Goal: Task Accomplishment & Management: Manage account settings

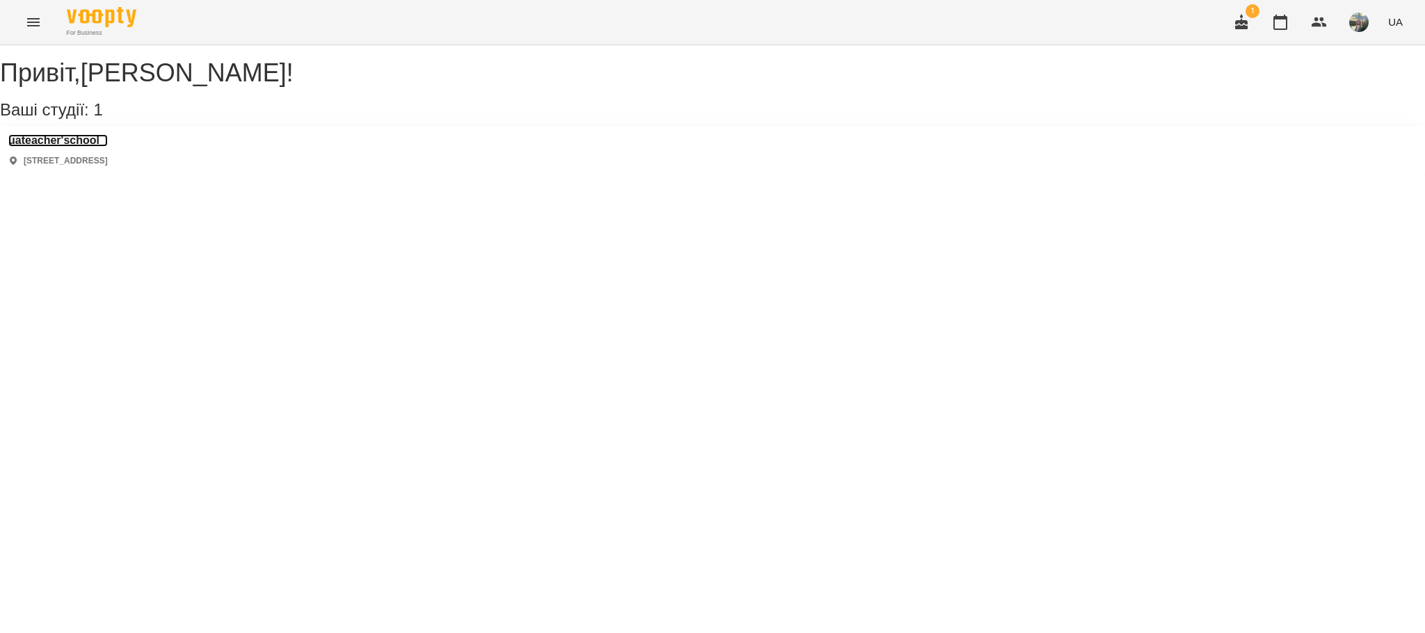
click at [90, 147] on h3 "uateacher'school" at bounding box center [57, 140] width 99 height 13
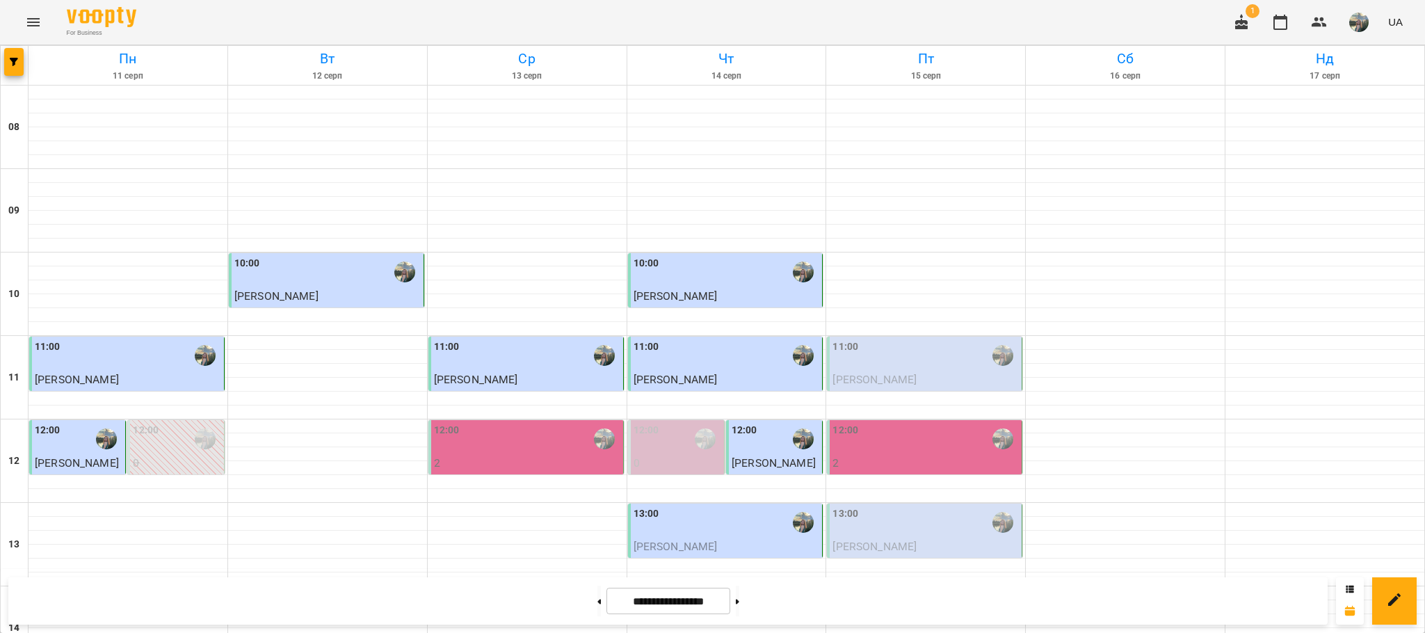
scroll to position [683, 0]
click at [739, 595] on button at bounding box center [737, 601] width 3 height 31
type input "**********"
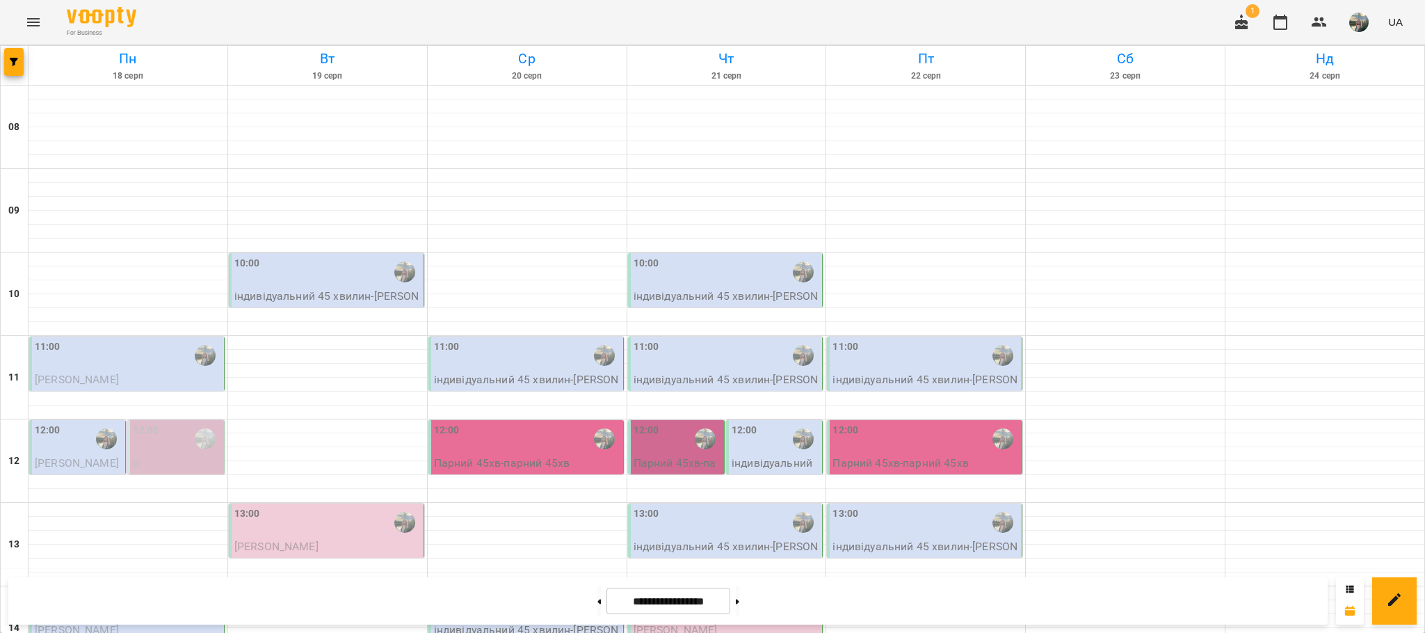
scroll to position [163, 0]
click at [119, 388] on p "індивідуальний 45 хвилин" at bounding box center [128, 396] width 186 height 17
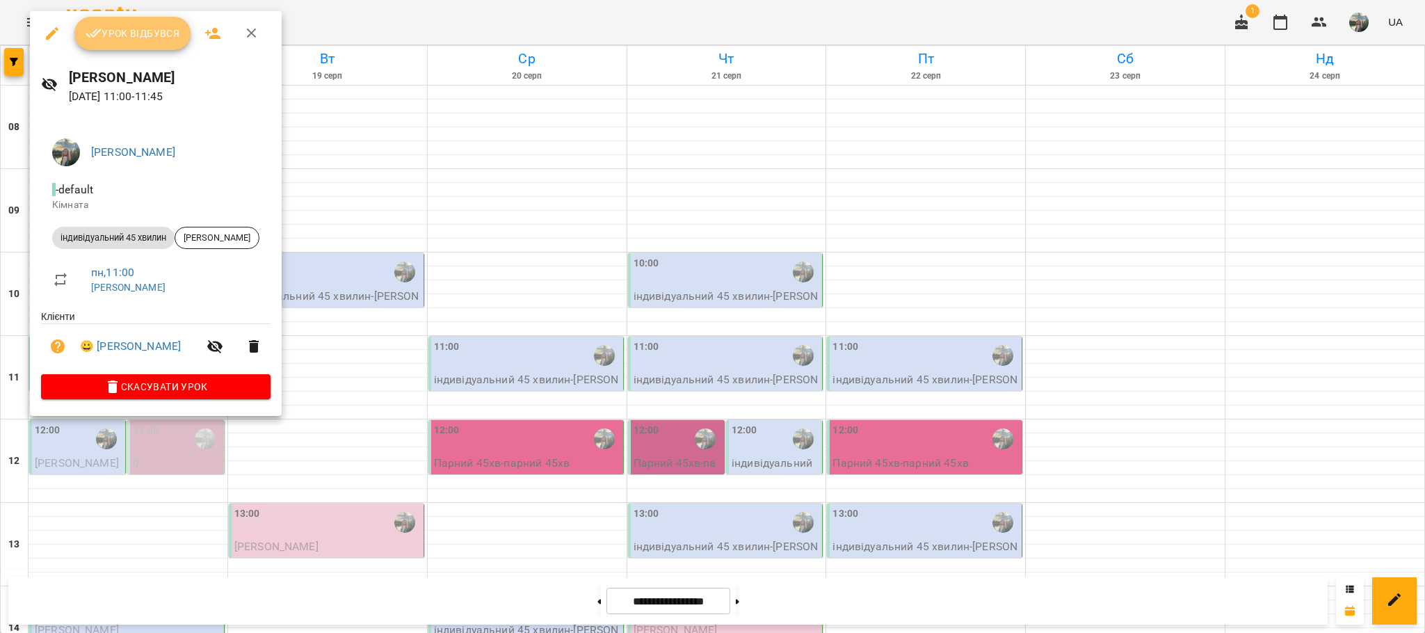
click at [152, 42] on button "Урок відбувся" at bounding box center [132, 33] width 117 height 33
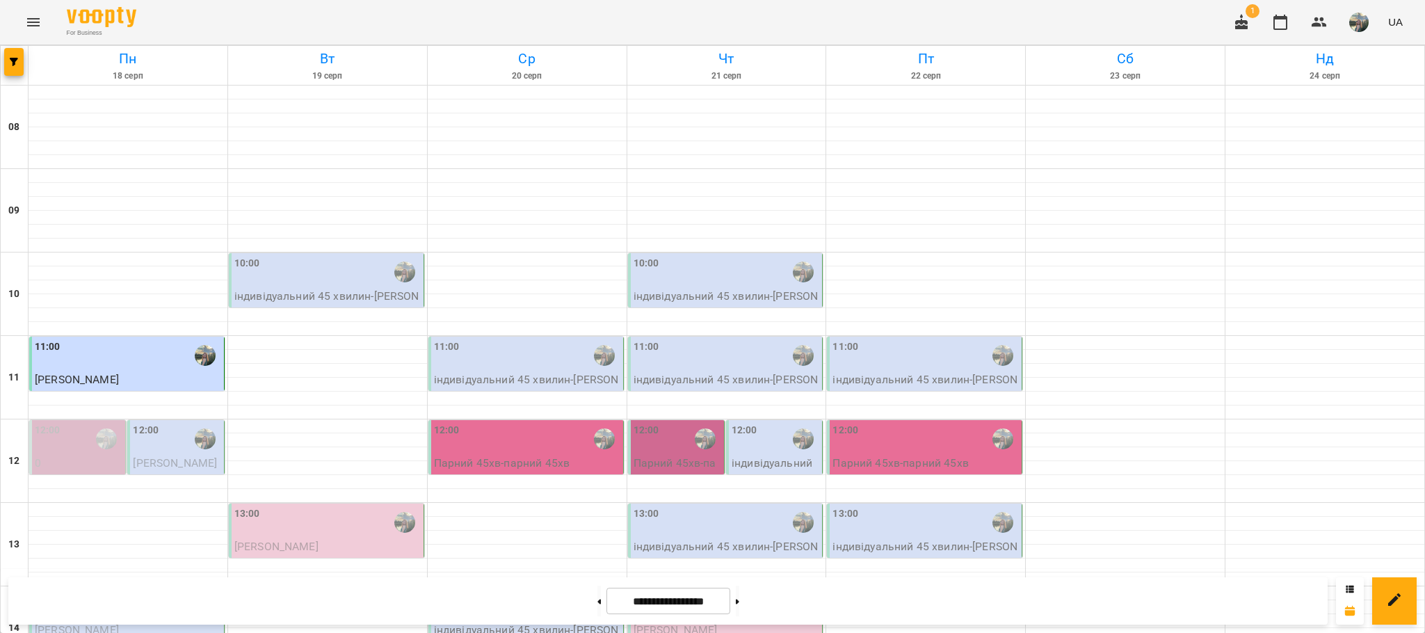
click at [173, 438] on div "12:00" at bounding box center [177, 439] width 88 height 32
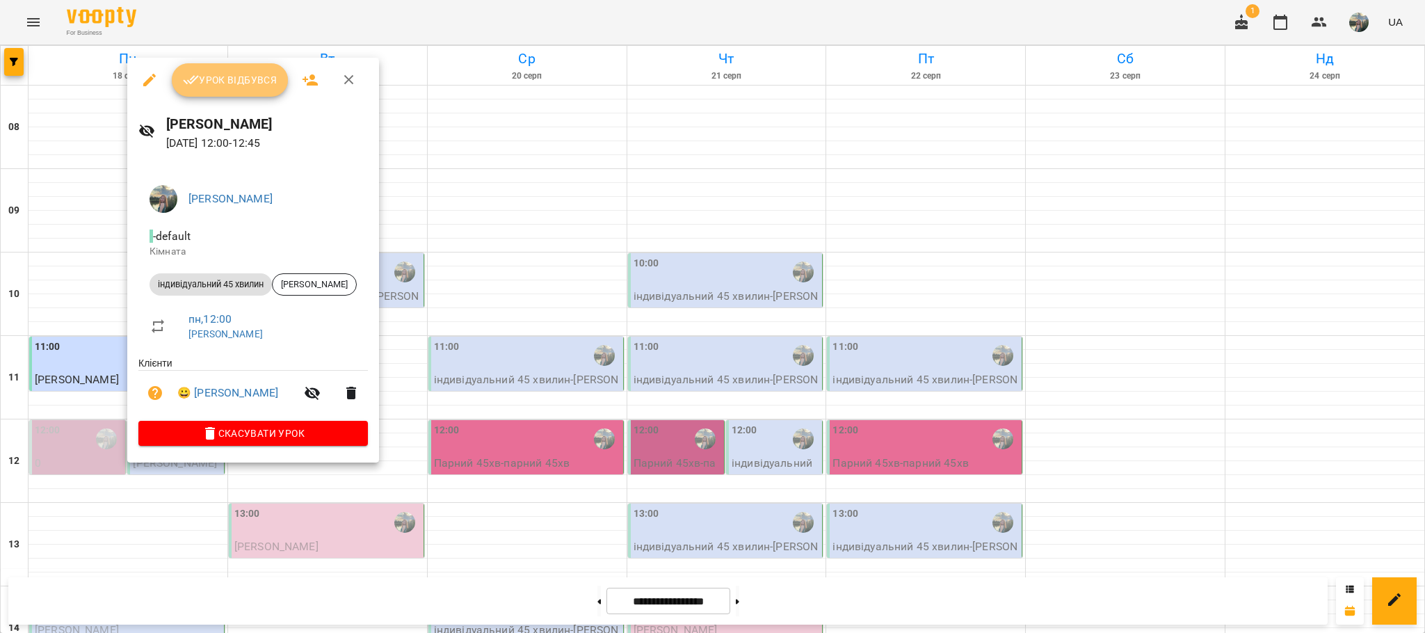
click at [201, 70] on button "Урок відбувся" at bounding box center [230, 79] width 117 height 33
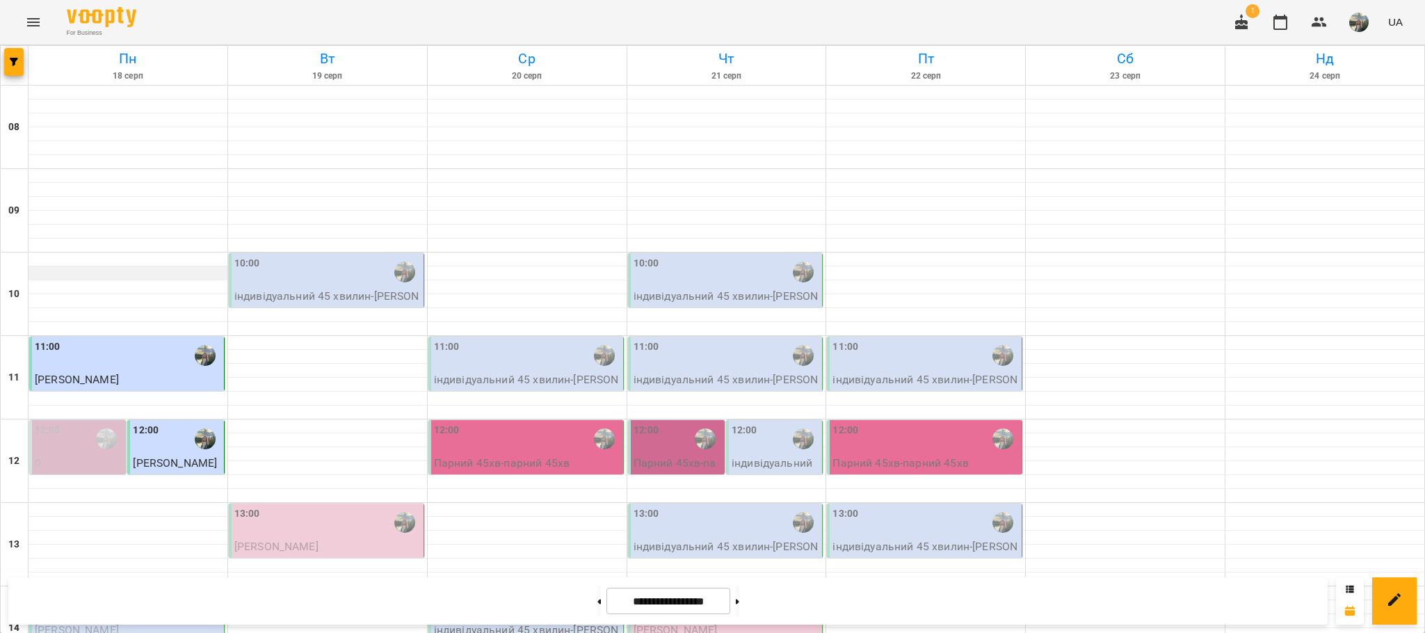
scroll to position [313, 0]
click at [157, 622] on p "[PERSON_NAME]" at bounding box center [128, 630] width 186 height 17
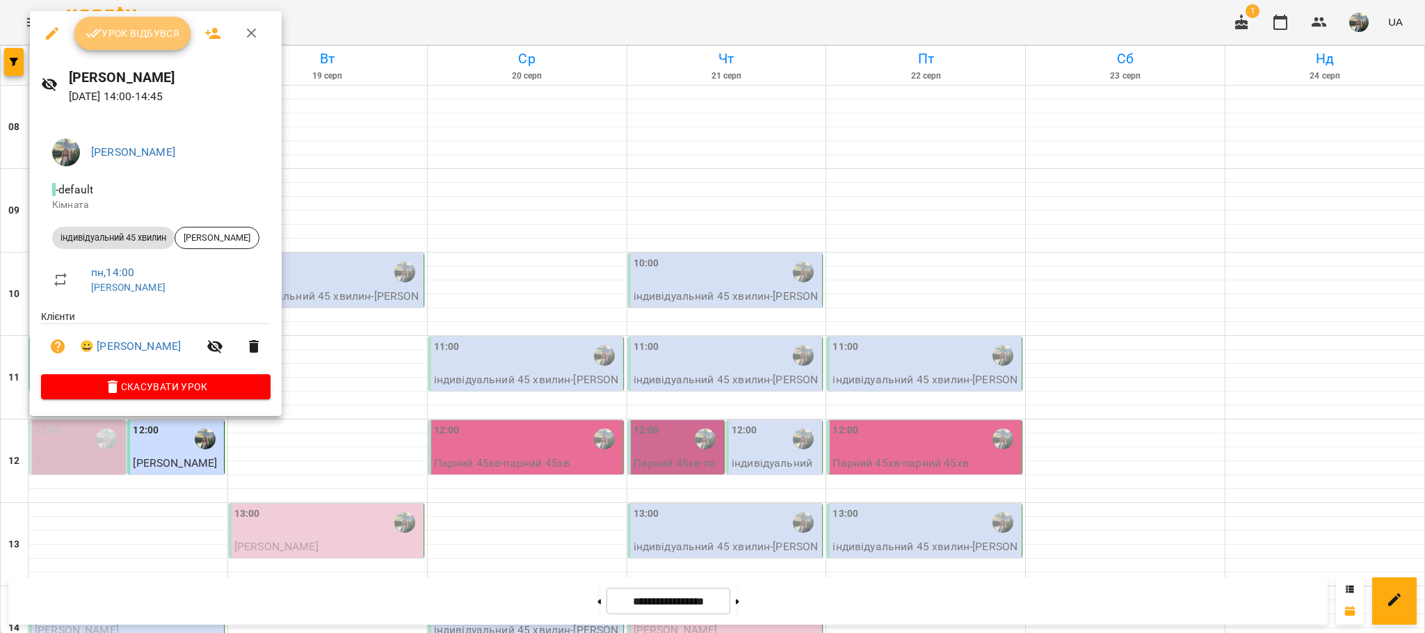
click at [134, 38] on span "Урок відбувся" at bounding box center [133, 33] width 95 height 17
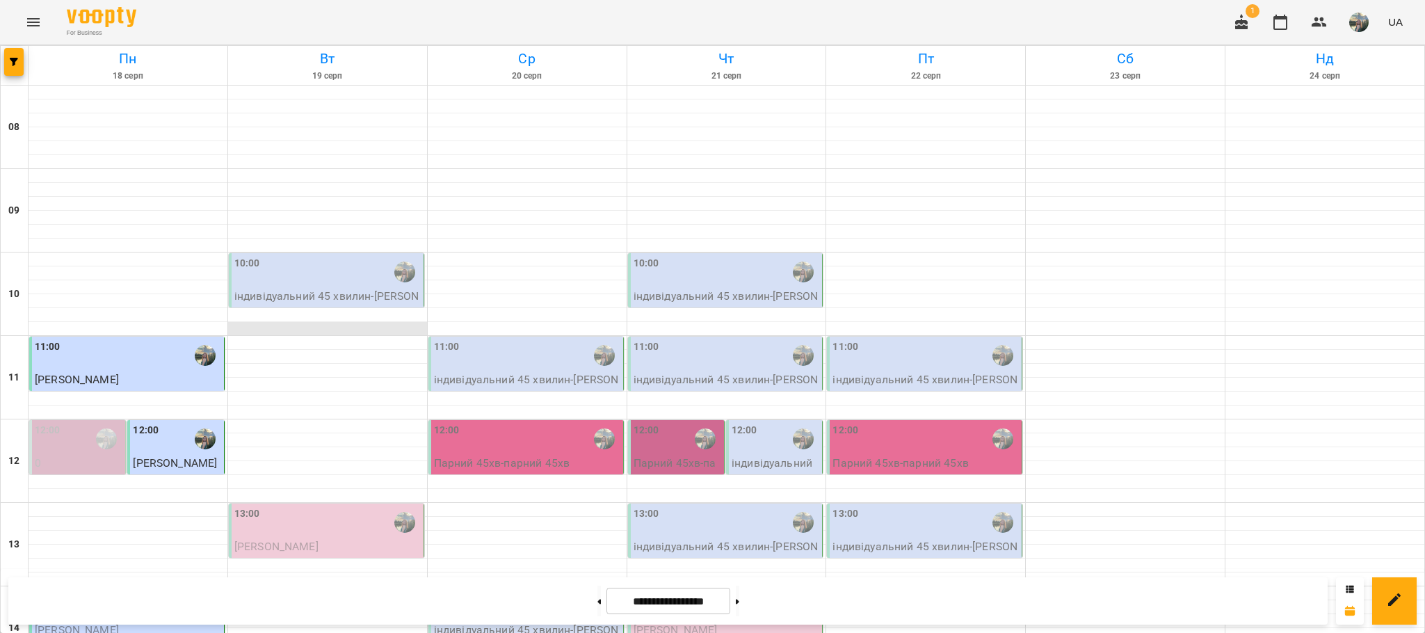
scroll to position [626, 0]
